Goal: Information Seeking & Learning: Learn about a topic

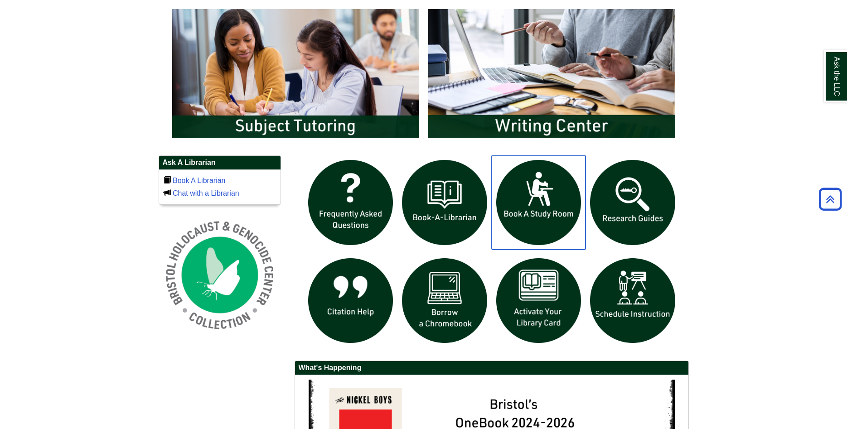
click at [529, 202] on img "slideshow" at bounding box center [539, 202] width 94 height 94
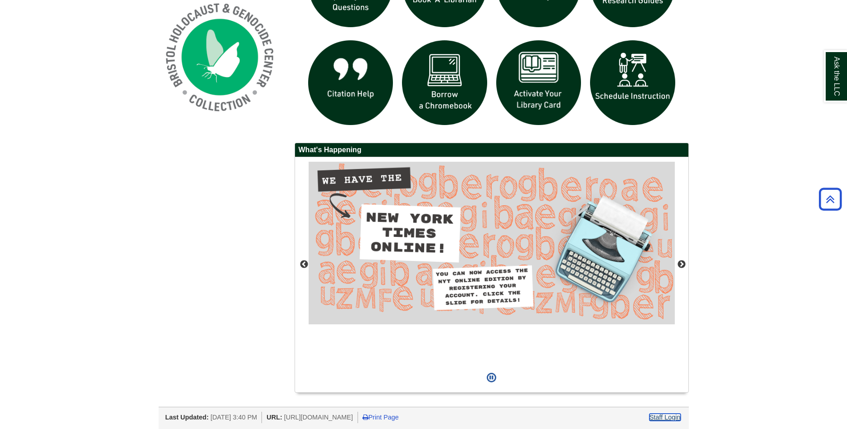
scroll to position [588, 0]
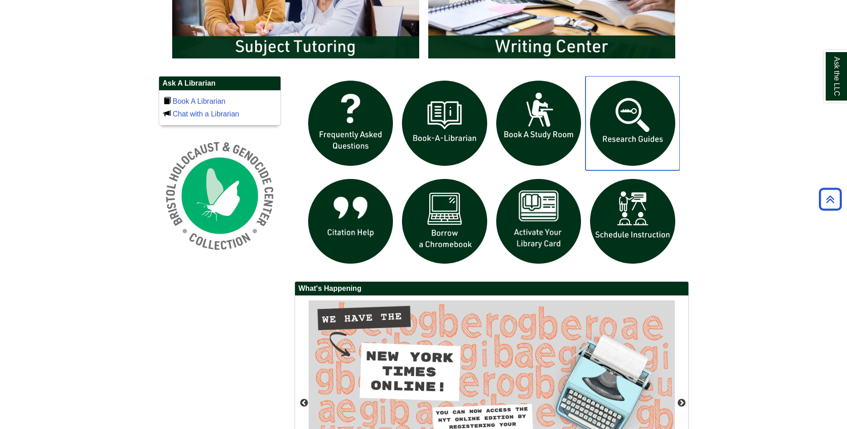
click at [643, 141] on img "slideshow" at bounding box center [633, 123] width 94 height 94
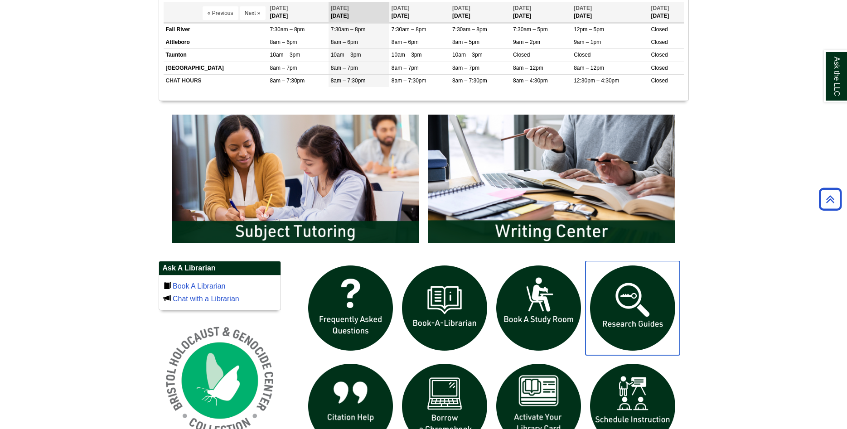
scroll to position [495, 0]
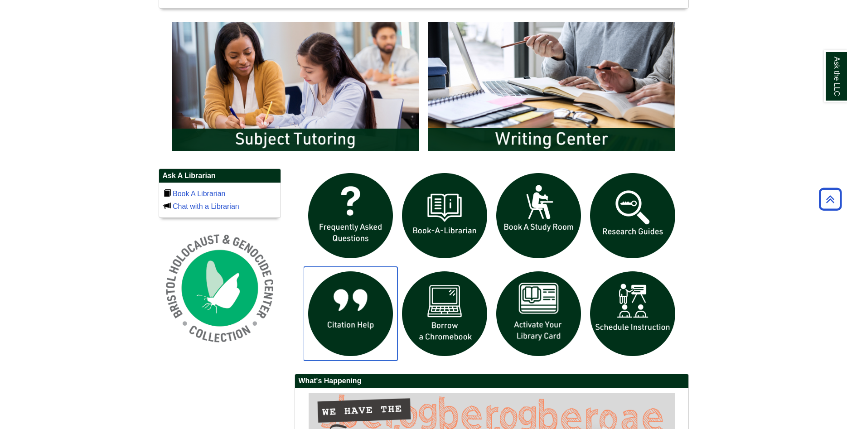
click at [356, 320] on img "slideshow" at bounding box center [351, 314] width 94 height 94
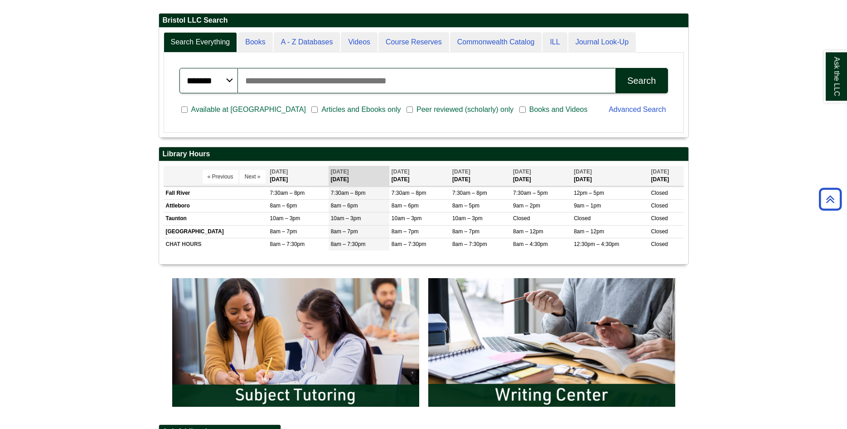
scroll to position [218, 0]
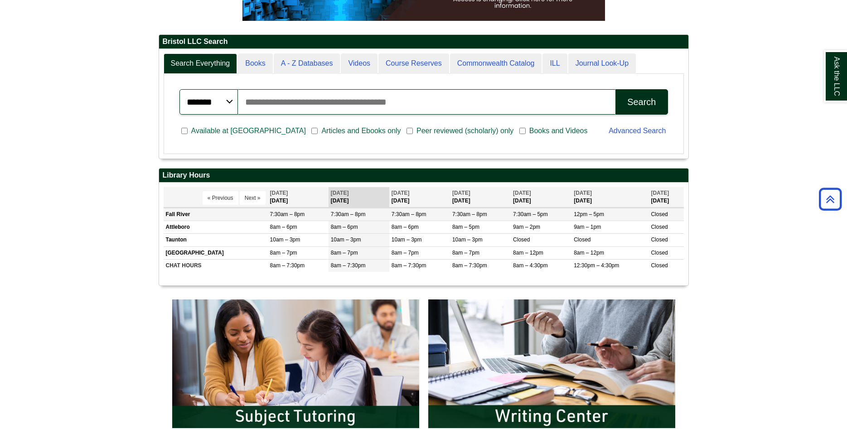
drag, startPoint x: 572, startPoint y: 215, endPoint x: 600, endPoint y: 213, distance: 27.7
click at [600, 213] on span "12pm – 5pm" at bounding box center [589, 214] width 30 height 6
click at [603, 215] on td "12pm – 5pm" at bounding box center [610, 214] width 77 height 13
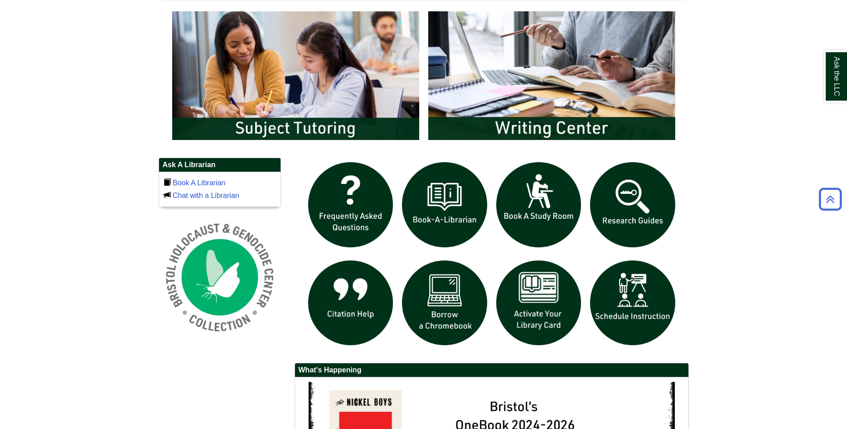
scroll to position [542, 0]
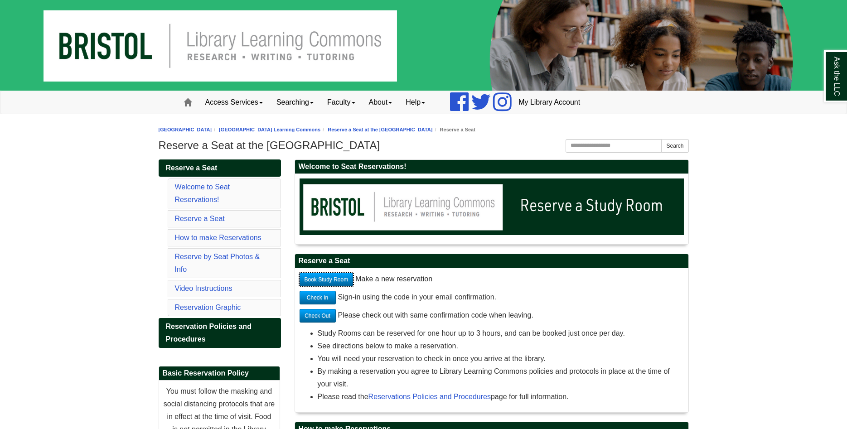
click at [326, 278] on link "Book Study Room" at bounding box center [327, 280] width 54 height 14
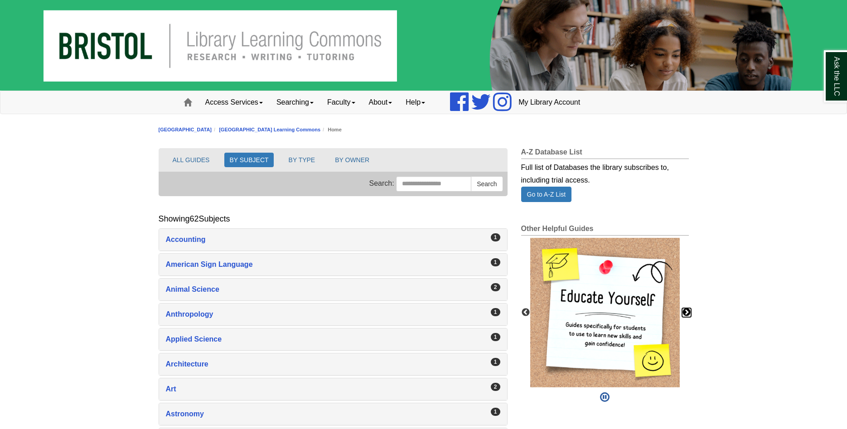
click at [689, 313] on button "Next" at bounding box center [686, 312] width 9 height 9
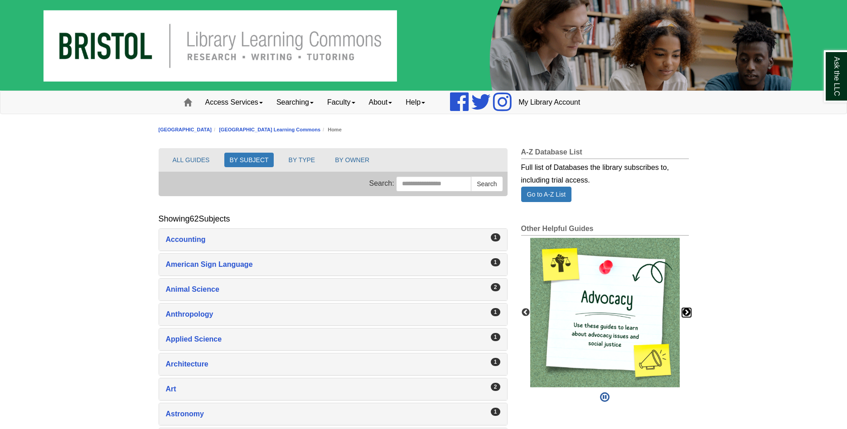
click at [689, 313] on button "Next" at bounding box center [686, 312] width 9 height 9
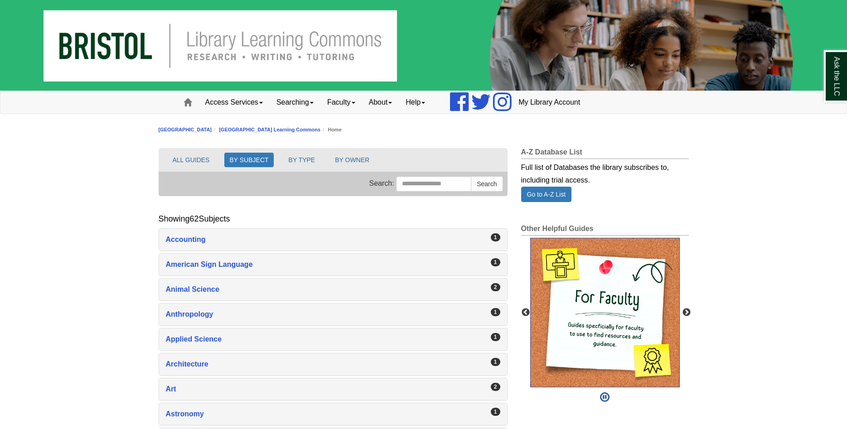
click at [641, 313] on img "slideshow" at bounding box center [605, 313] width 150 height 150
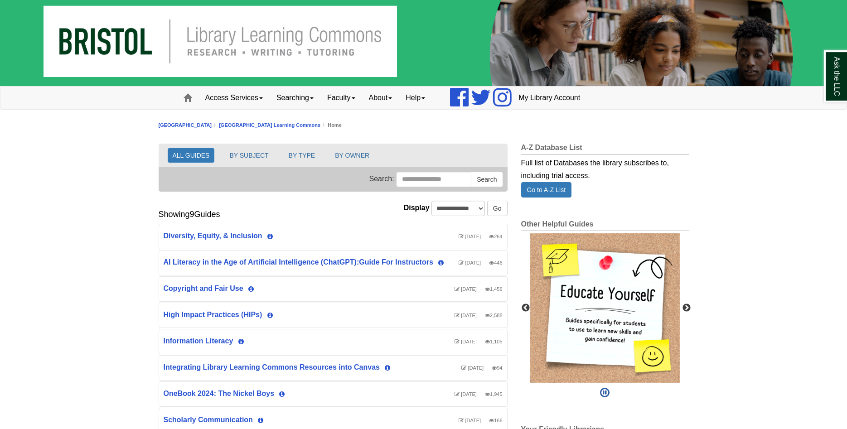
scroll to position [92, 0]
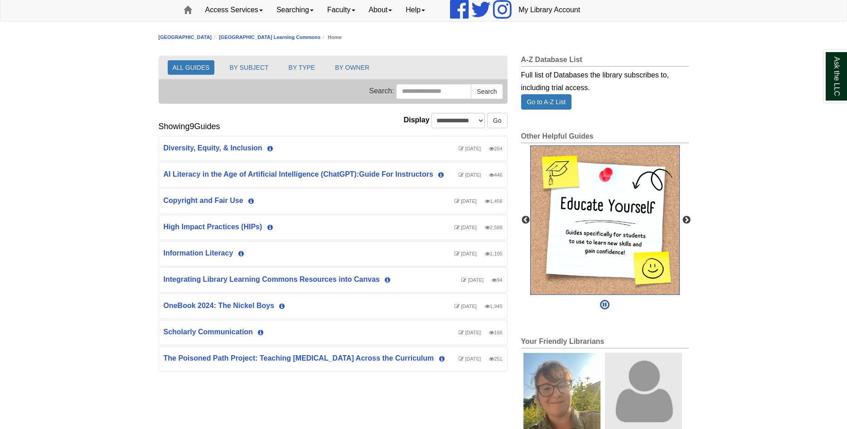
click at [588, 228] on img "slideshow" at bounding box center [605, 220] width 150 height 150
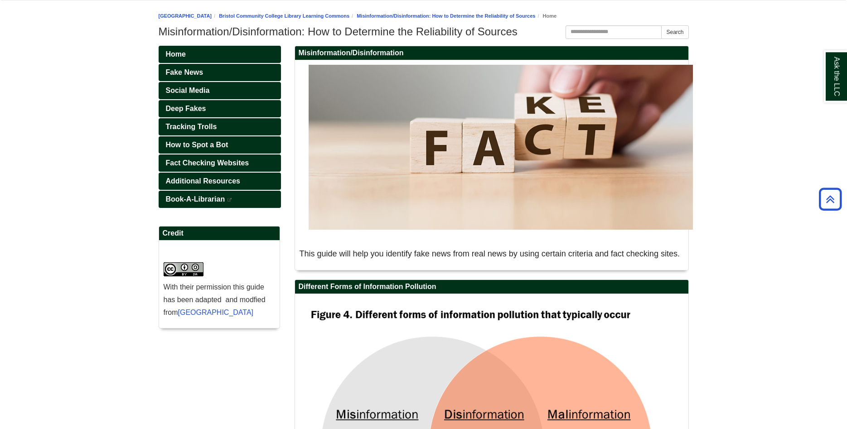
scroll to position [46, 0]
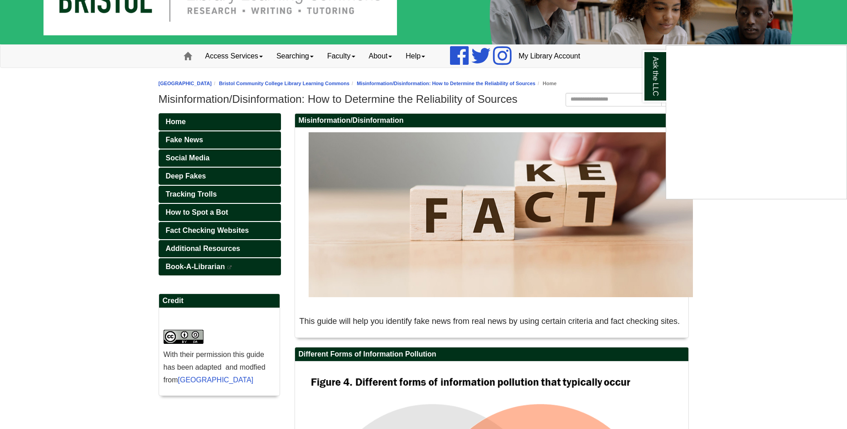
click at [188, 234] on div "Ask the LLC" at bounding box center [423, 214] width 847 height 429
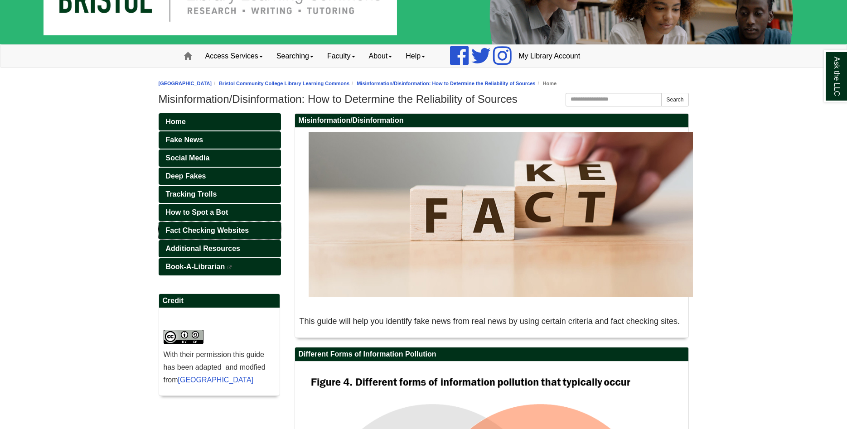
click at [188, 234] on span "Fact Checking Websites" at bounding box center [207, 231] width 83 height 8
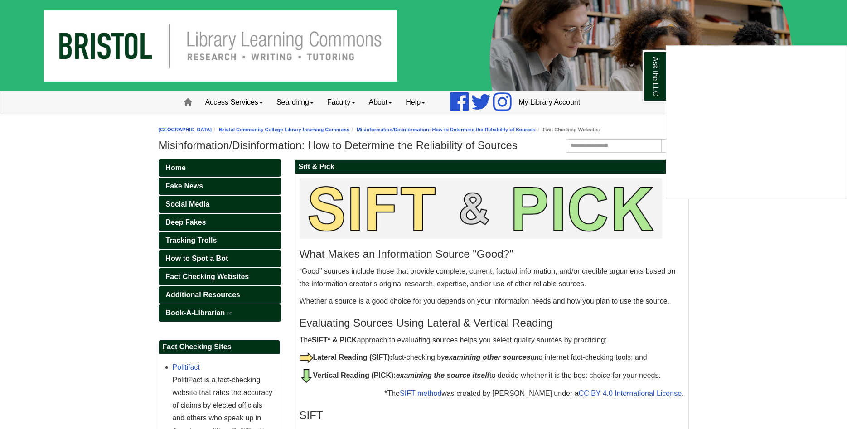
click at [232, 277] on div "Ask the LLC" at bounding box center [423, 214] width 847 height 429
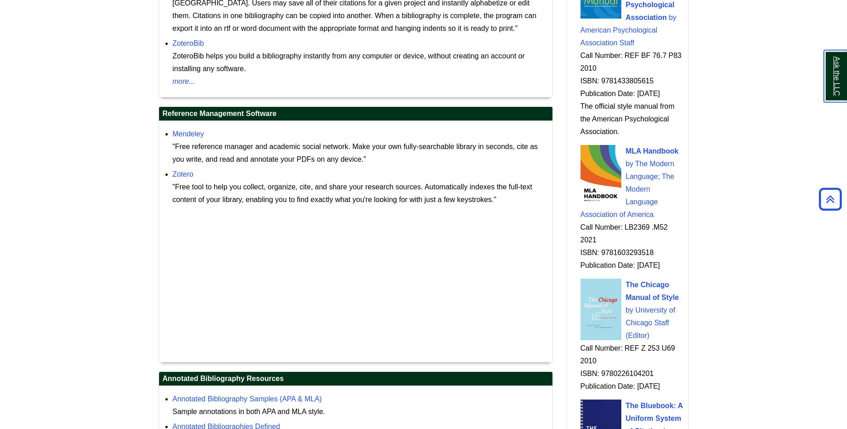
scroll to position [971, 0]
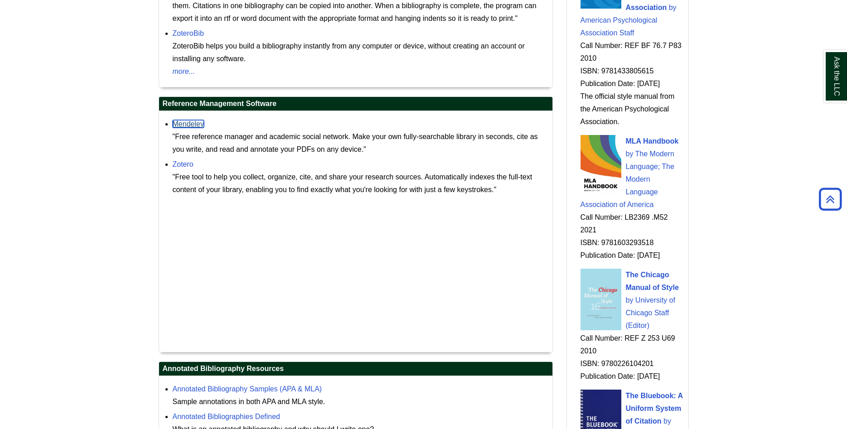
click at [185, 126] on link "Mendeley" at bounding box center [188, 124] width 31 height 8
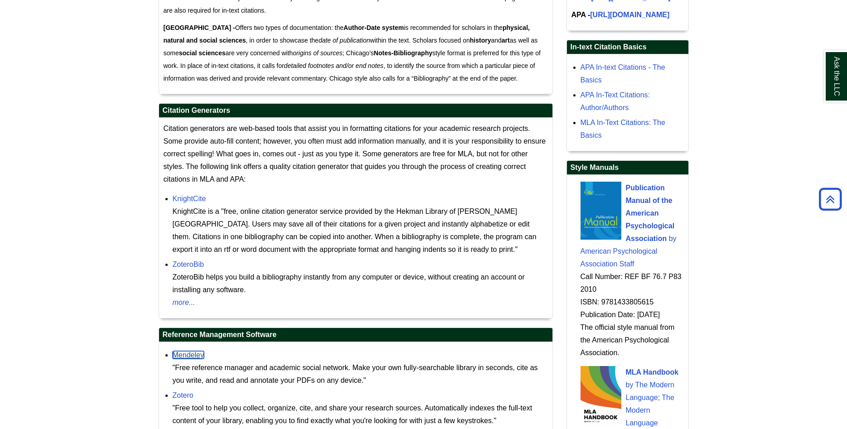
scroll to position [601, 0]
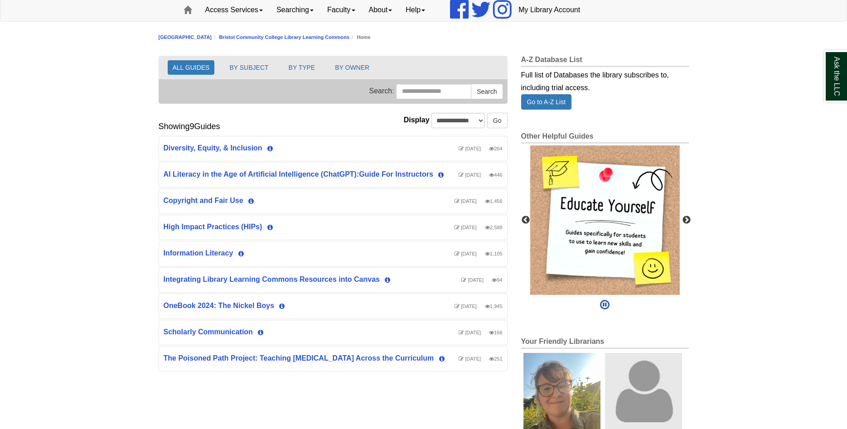
click at [591, 218] on img "slideshow" at bounding box center [605, 220] width 150 height 150
click at [589, 226] on img "slideshow" at bounding box center [605, 220] width 150 height 150
click at [257, 68] on button "BY SUBJECT" at bounding box center [248, 67] width 49 height 15
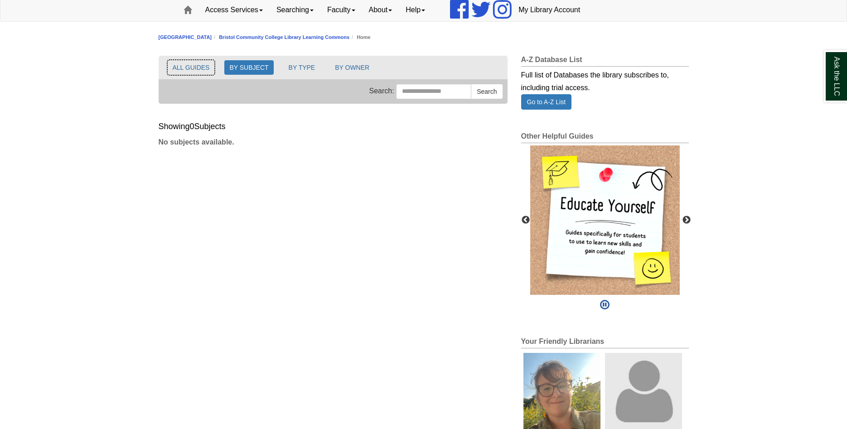
click at [193, 66] on button "ALL GUIDES" at bounding box center [191, 67] width 47 height 15
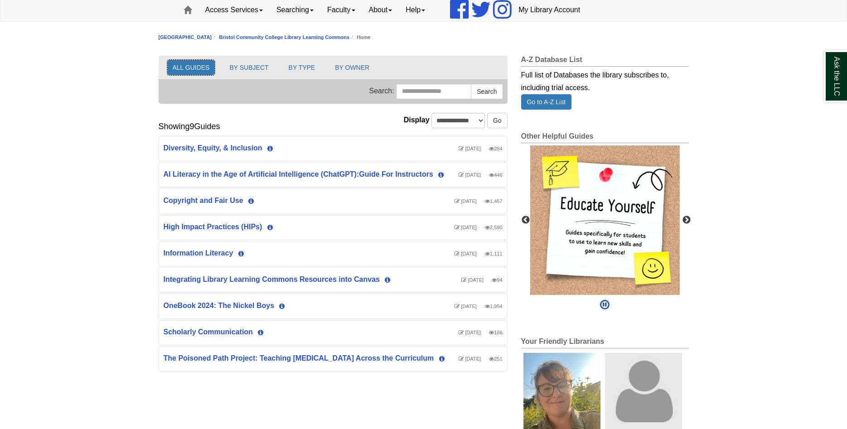
scroll to position [24, 348]
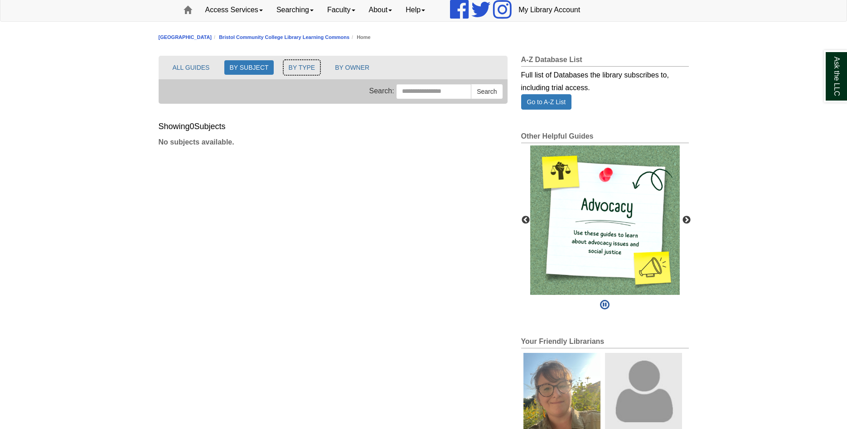
click at [309, 70] on button "BY TYPE" at bounding box center [302, 67] width 37 height 15
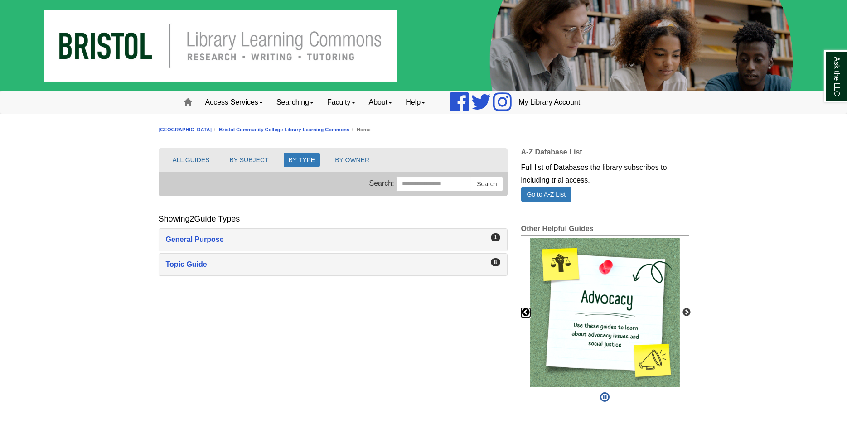
click at [525, 312] on button "Previous" at bounding box center [525, 312] width 9 height 9
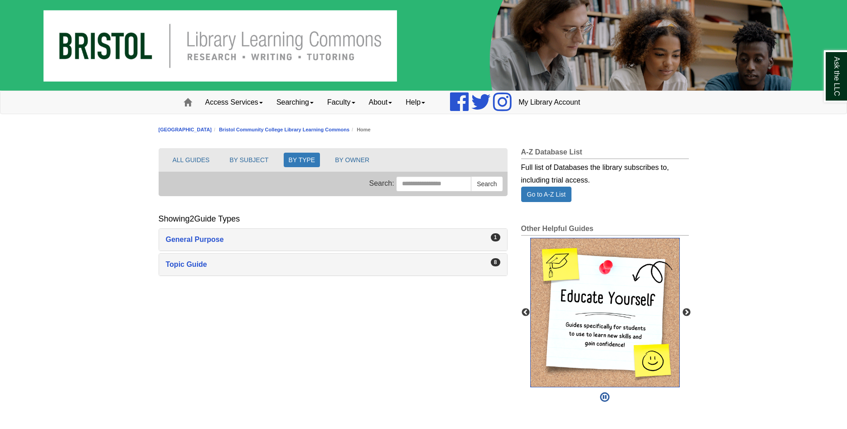
click at [590, 313] on img "slideshow" at bounding box center [605, 313] width 150 height 150
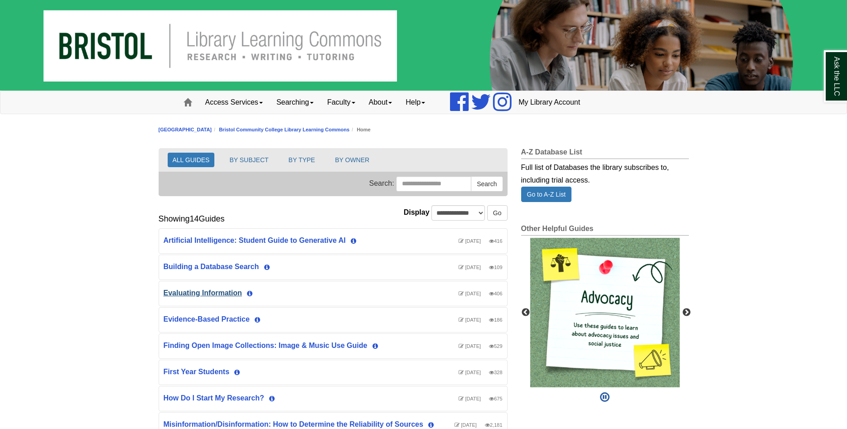
click at [180, 292] on link "Evaluating Information" at bounding box center [203, 293] width 78 height 8
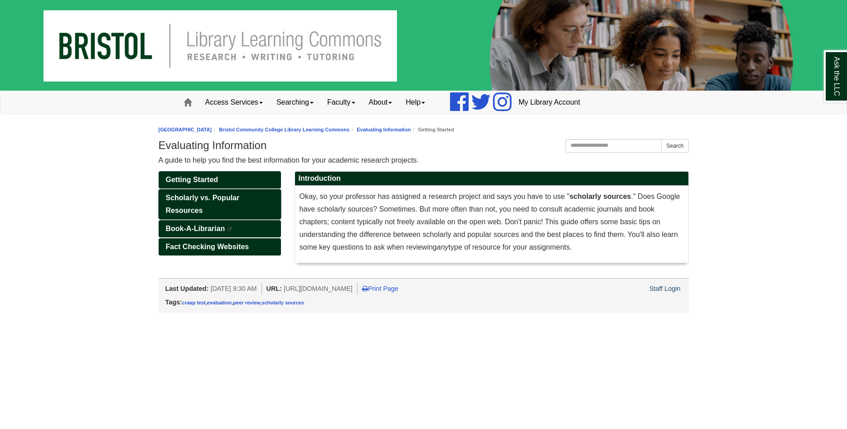
click at [203, 200] on span "Scholarly vs. Popular Resources" at bounding box center [203, 204] width 74 height 20
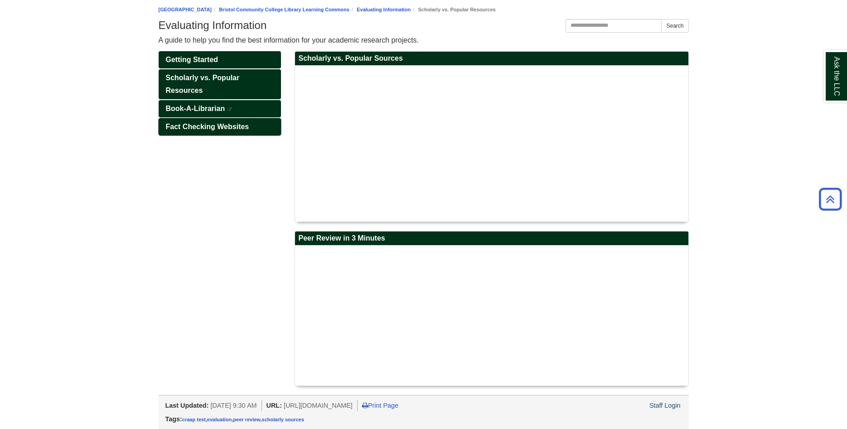
scroll to position [28, 0]
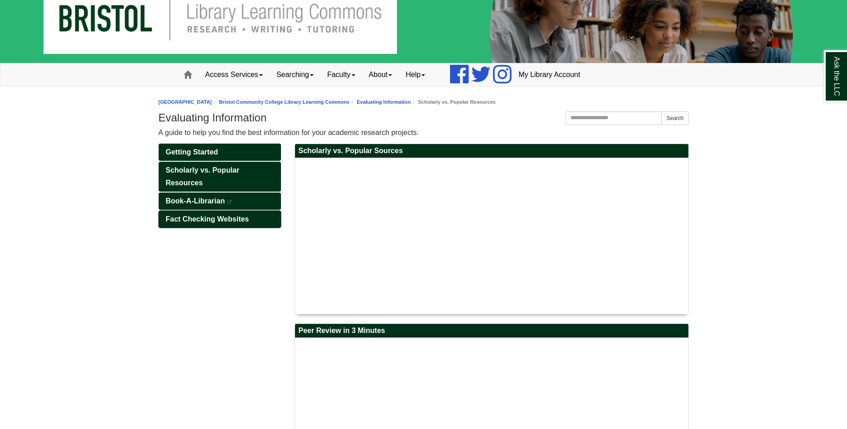
click at [182, 217] on span "Fact Checking Websites" at bounding box center [207, 219] width 83 height 8
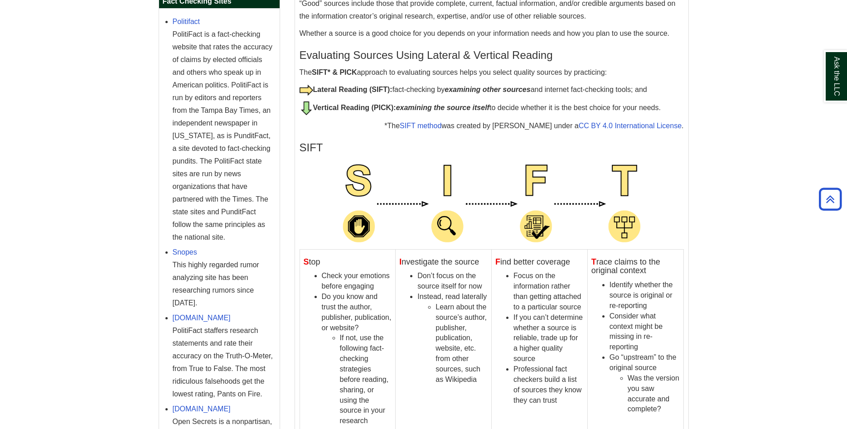
scroll to position [2, 0]
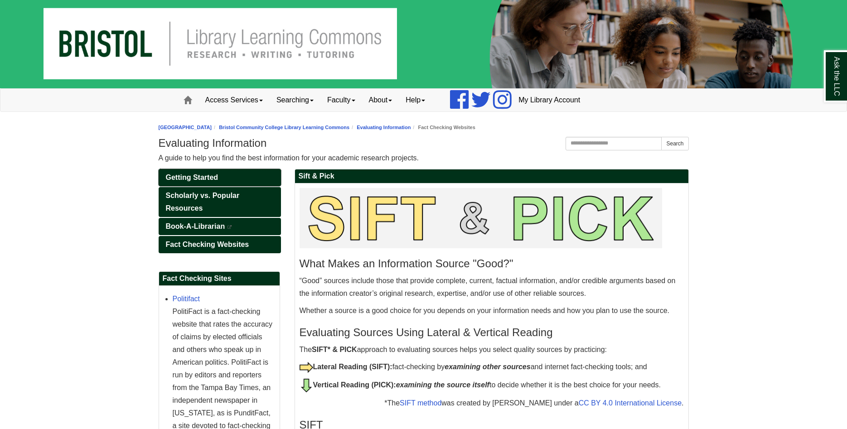
click at [175, 172] on link "Getting Started" at bounding box center [220, 177] width 122 height 17
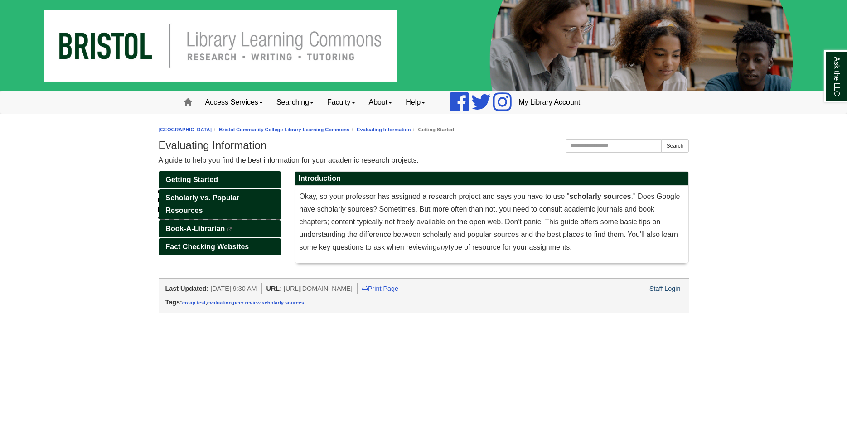
click at [207, 205] on link "Scholarly vs. Popular Resources" at bounding box center [220, 204] width 122 height 30
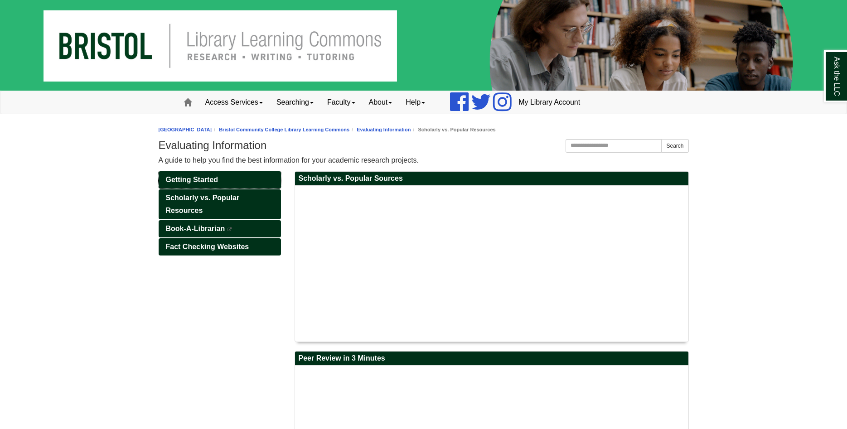
click at [165, 178] on link "Getting Started" at bounding box center [220, 179] width 122 height 17
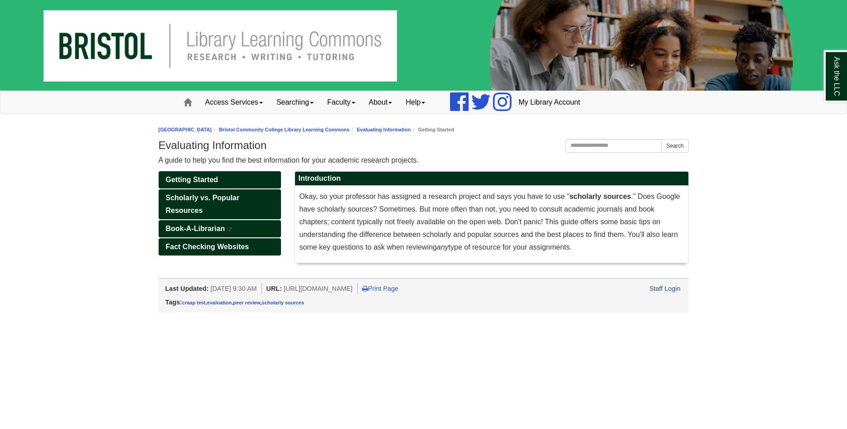
drag, startPoint x: 301, startPoint y: 287, endPoint x: 413, endPoint y: 293, distance: 112.6
click at [358, 293] on li "URL: [URL][DOMAIN_NAME]" at bounding box center [312, 288] width 91 height 11
copy li "[URL][DOMAIN_NAME]"
click at [664, 290] on link "Staff Login" at bounding box center [665, 288] width 31 height 7
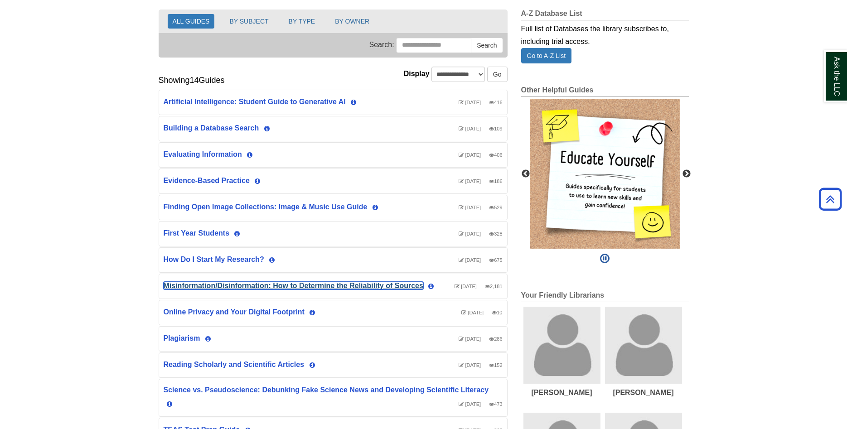
click at [216, 286] on link "Misinformation/Disinformation: How to Determine the Reliability of Sources" at bounding box center [294, 286] width 260 height 8
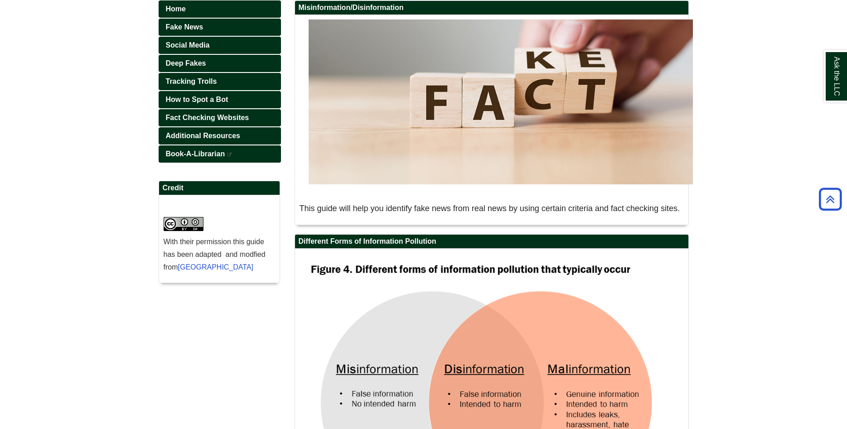
scroll to position [20, 0]
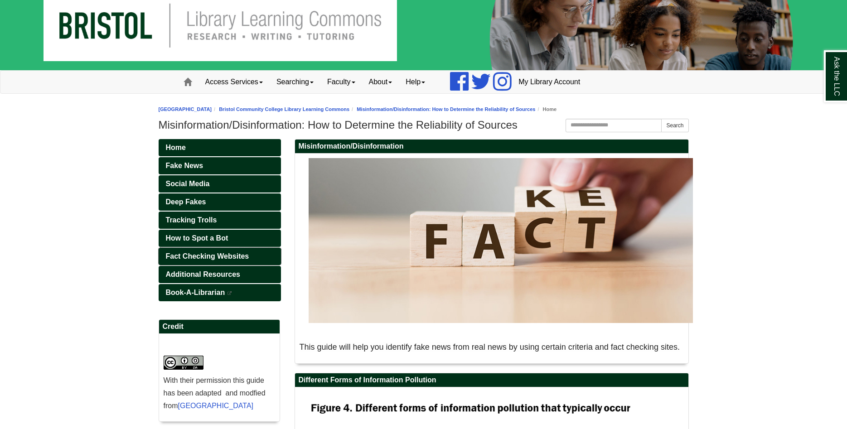
click at [200, 252] on link "Fact Checking Websites" at bounding box center [220, 256] width 122 height 17
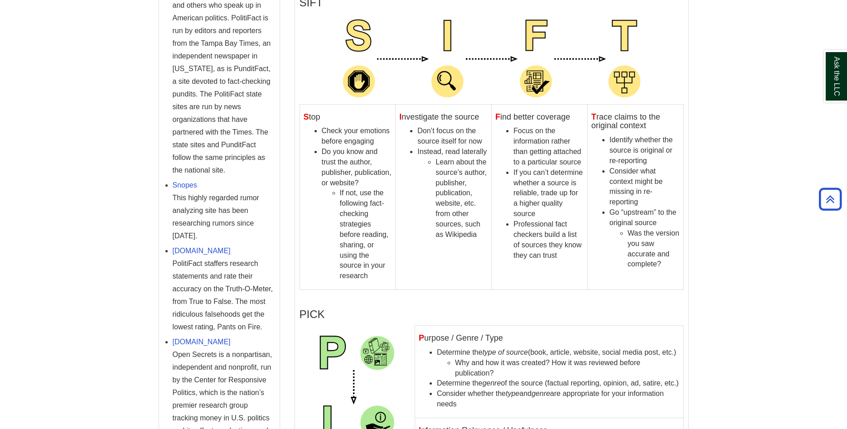
scroll to position [89, 0]
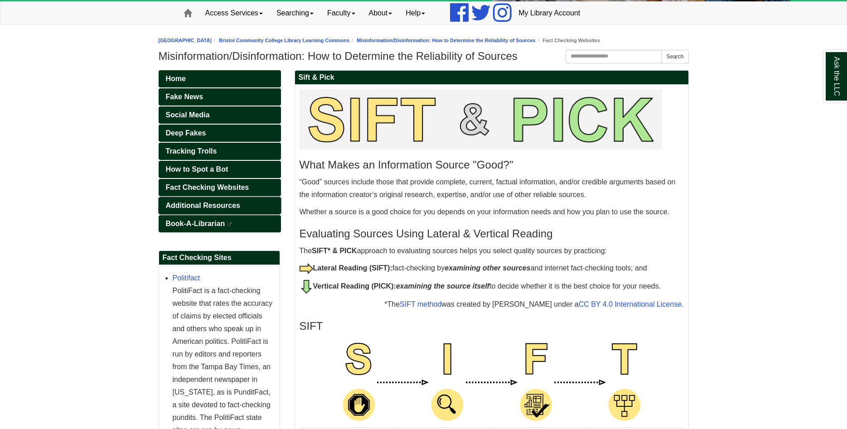
click at [189, 204] on span "Additional Resources" at bounding box center [203, 206] width 74 height 8
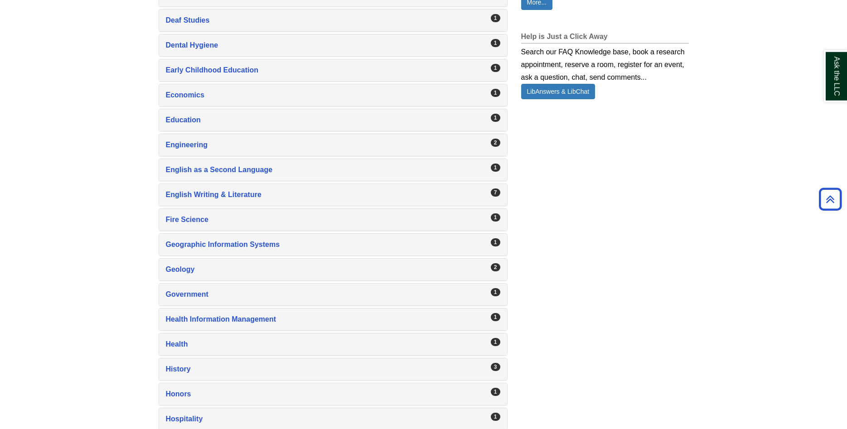
scroll to position [693, 0]
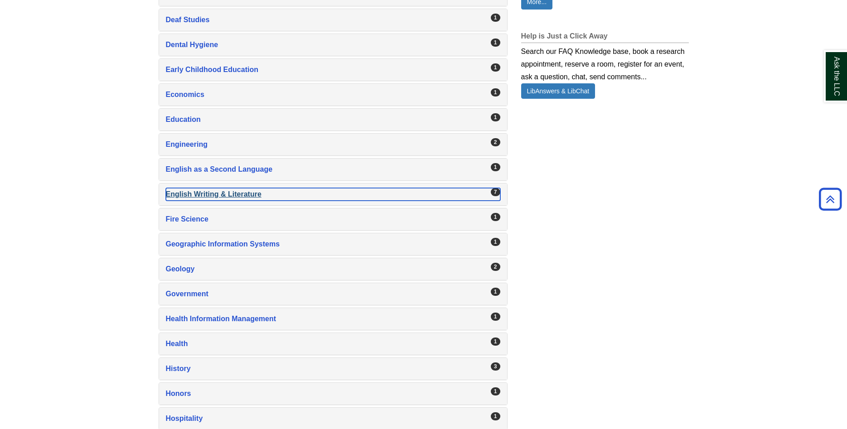
click at [208, 194] on div "English Writing & Literature , 7 guides" at bounding box center [333, 194] width 335 height 13
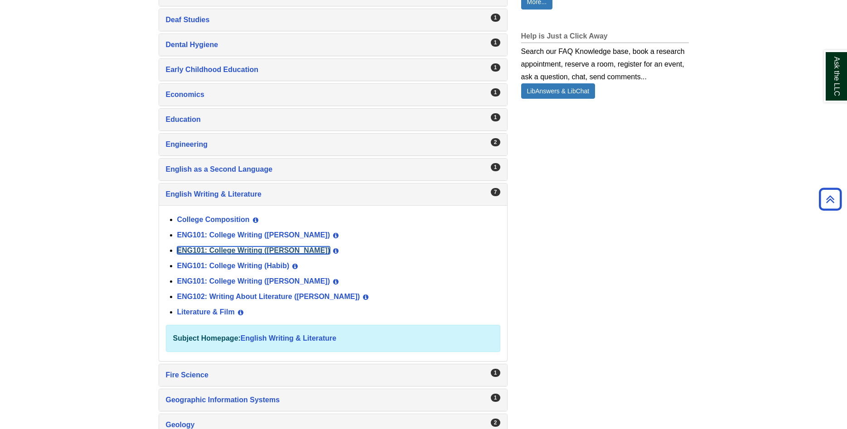
click at [207, 249] on link "ENG101: College Writing ([PERSON_NAME])" at bounding box center [253, 251] width 153 height 8
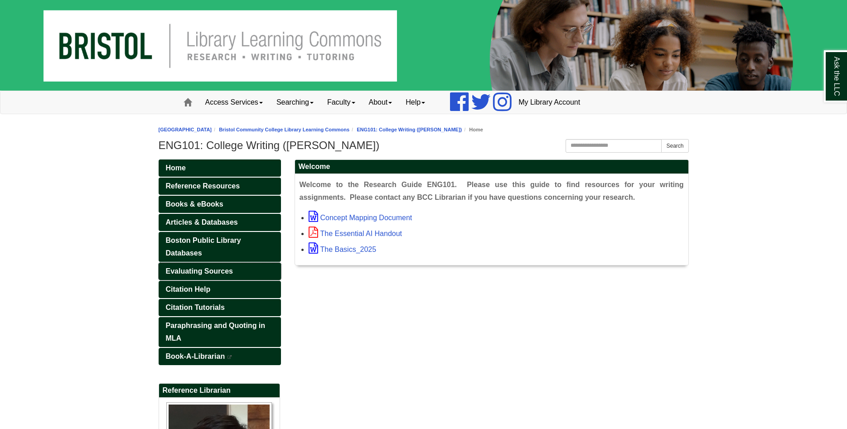
click at [199, 272] on span "Evaluating Sources" at bounding box center [200, 271] width 68 height 8
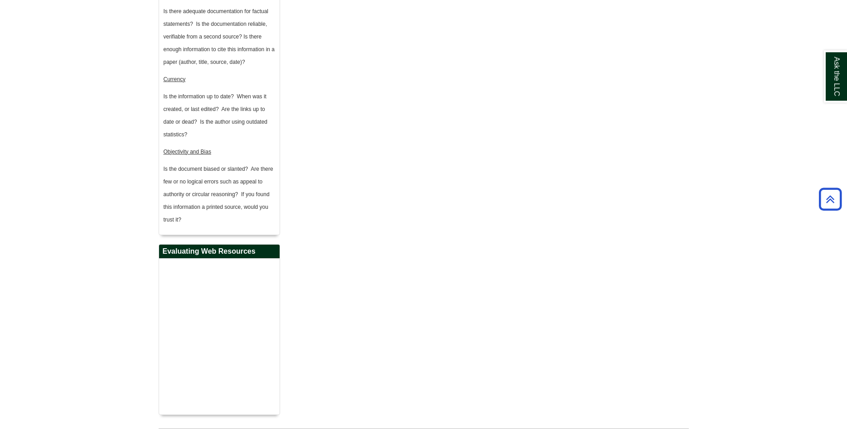
scroll to position [775, 0]
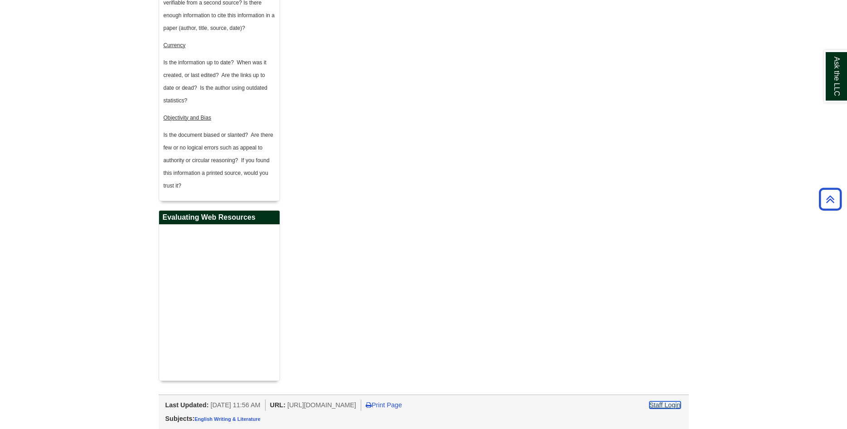
click at [670, 402] on link "Staff Login" at bounding box center [665, 405] width 31 height 7
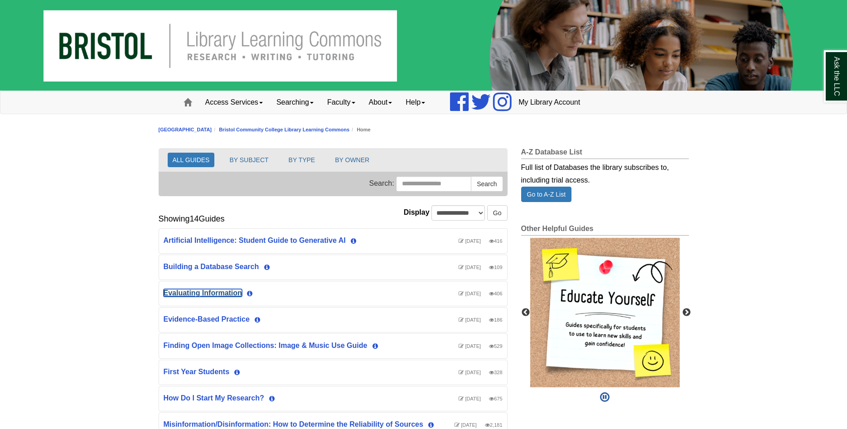
click at [225, 291] on link "Evaluating Information" at bounding box center [203, 293] width 78 height 8
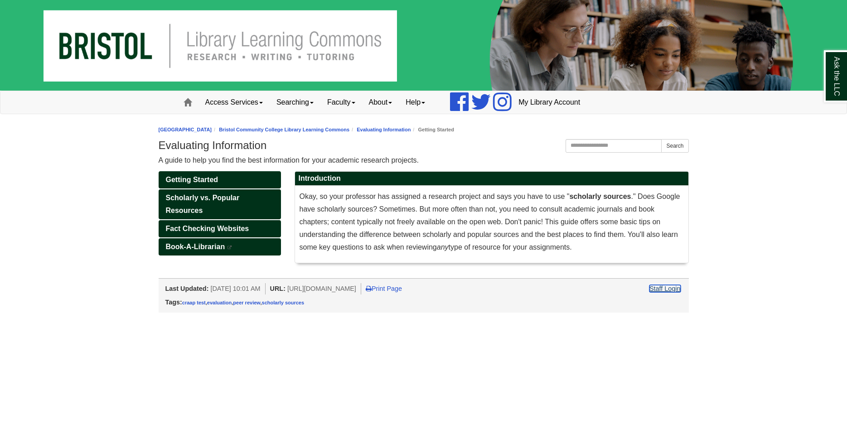
click at [664, 289] on link "Staff Login" at bounding box center [665, 288] width 31 height 7
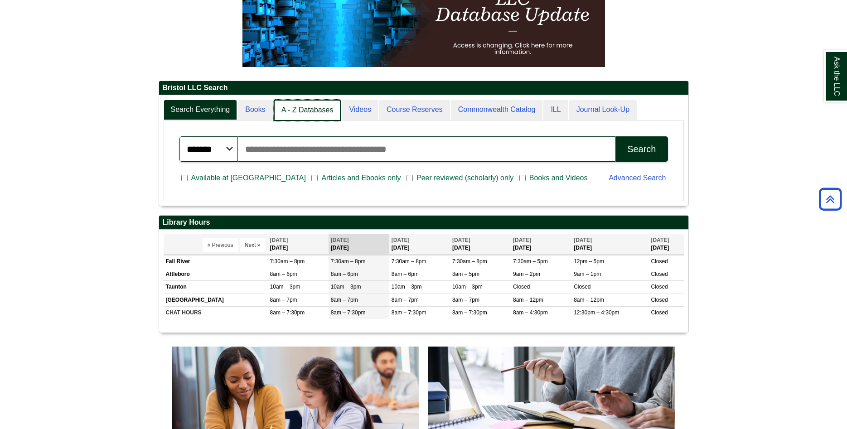
scroll to position [5, 5]
click at [254, 115] on link "Books" at bounding box center [255, 110] width 35 height 21
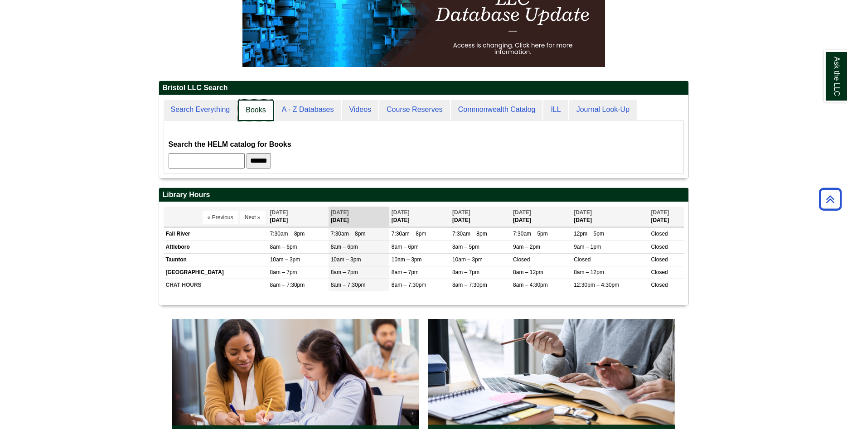
scroll to position [82, 529]
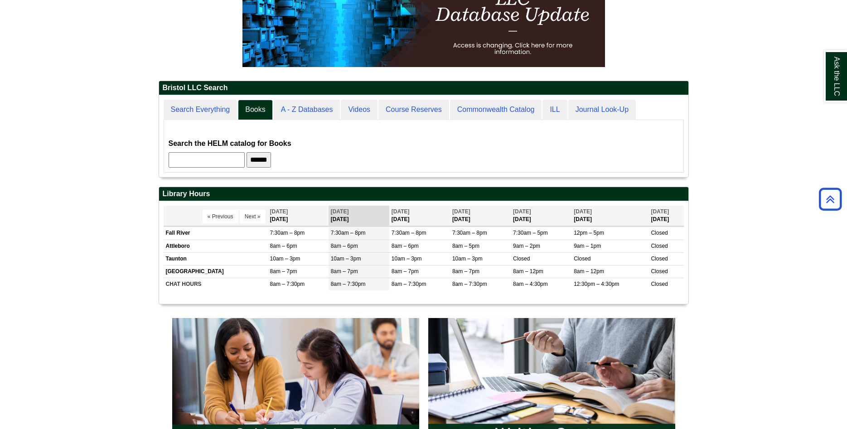
click at [241, 160] on input "text" at bounding box center [207, 159] width 76 height 15
type input "**********"
click at [247, 152] on input "******" at bounding box center [259, 159] width 24 height 15
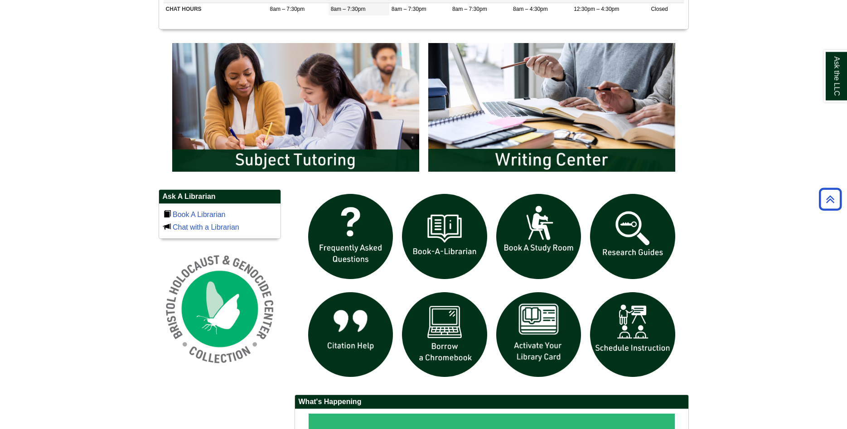
scroll to position [449, 0]
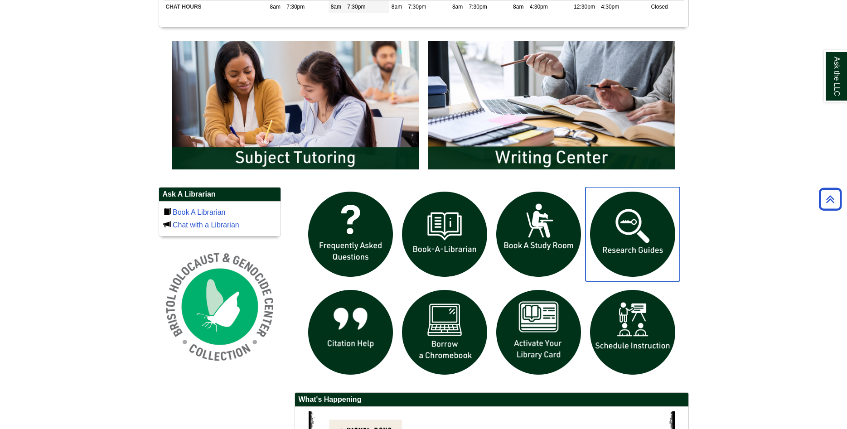
click at [648, 237] on img "slideshow" at bounding box center [633, 234] width 94 height 94
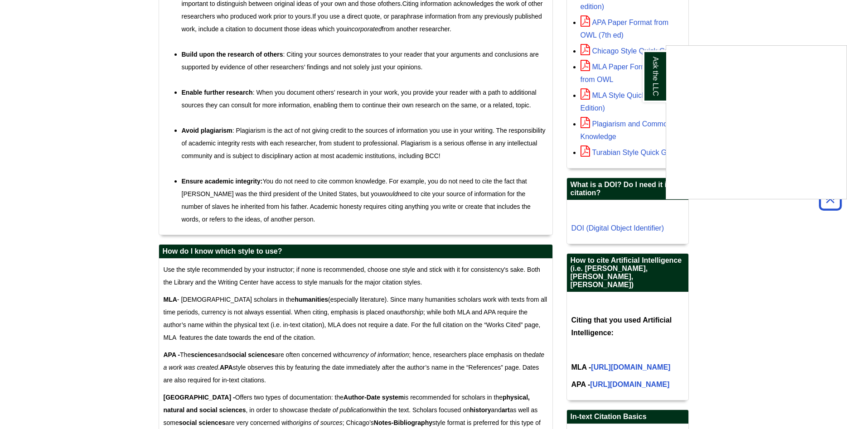
scroll to position [370, 0]
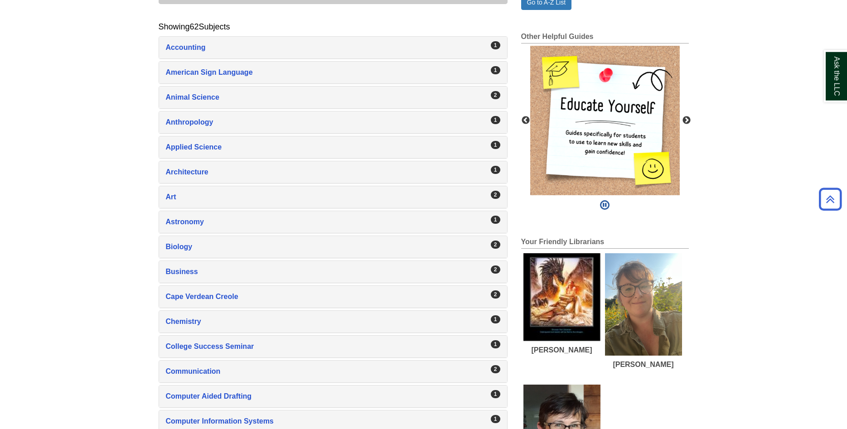
scroll to position [231, 0]
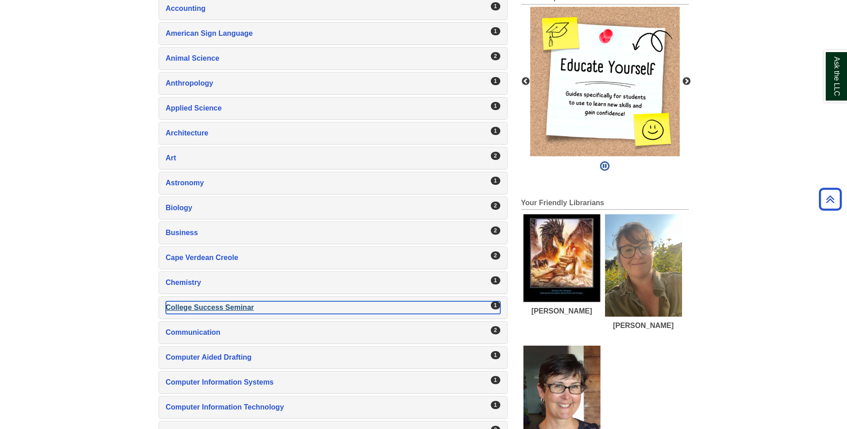
click at [244, 310] on div "College Success Seminar , 1 guides" at bounding box center [333, 307] width 335 height 13
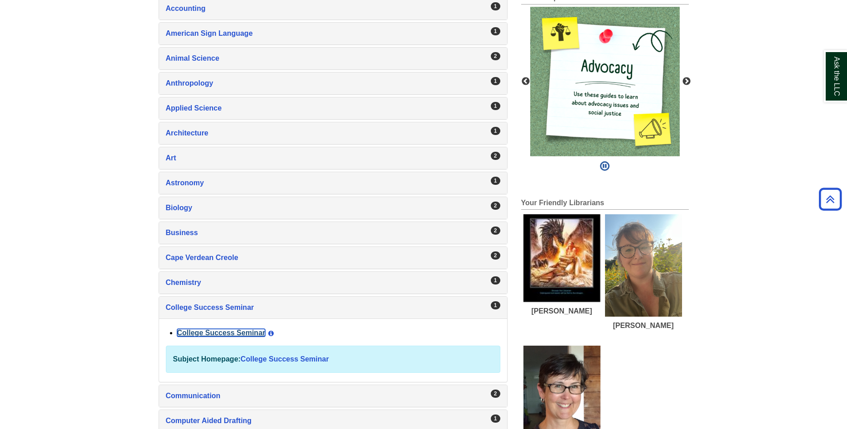
click at [221, 336] on link "College Success Seminar" at bounding box center [221, 333] width 88 height 8
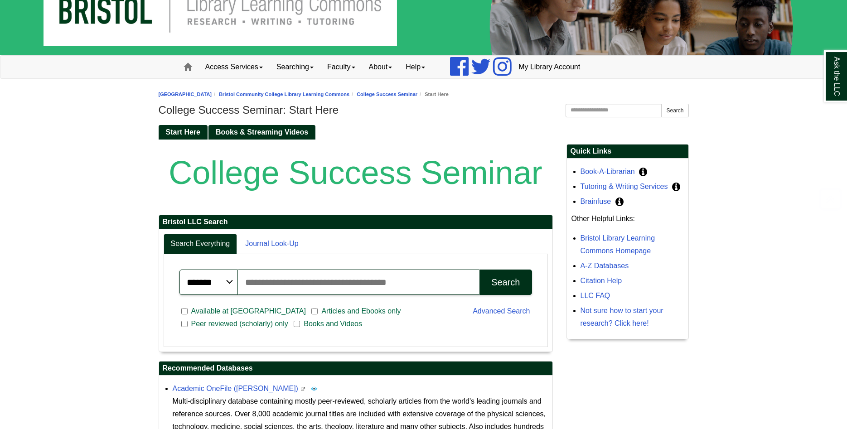
scroll to position [185, 0]
